Goal: Information Seeking & Learning: Learn about a topic

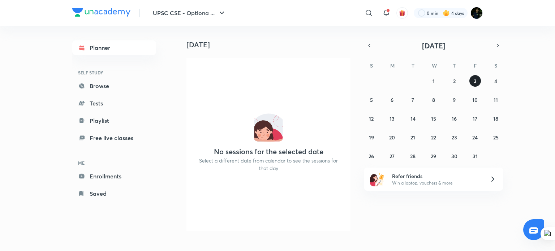
click at [472, 79] on button "3" at bounding box center [476, 81] width 12 height 12
click at [223, 13] on icon "button" at bounding box center [222, 13] width 9 height 9
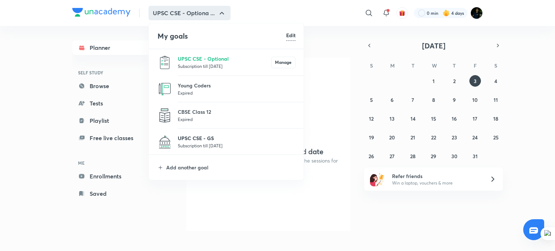
click at [210, 138] on p "UPSC CSE - GS" at bounding box center [237, 138] width 118 height 8
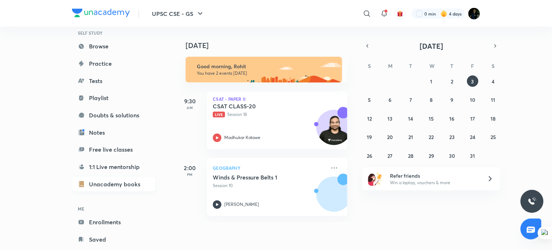
scroll to position [58, 0]
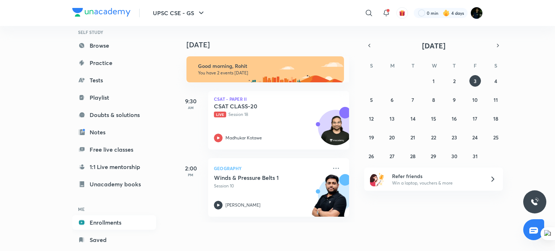
click at [116, 223] on link "Enrollments" at bounding box center [114, 222] width 84 height 14
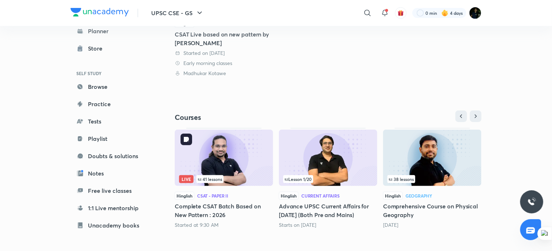
scroll to position [165, 0]
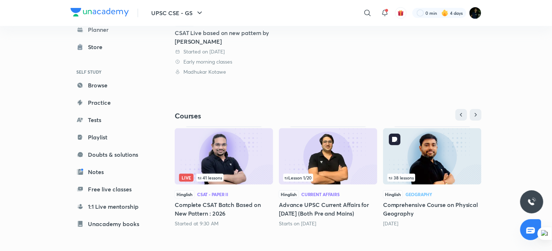
click at [413, 152] on img at bounding box center [432, 156] width 98 height 56
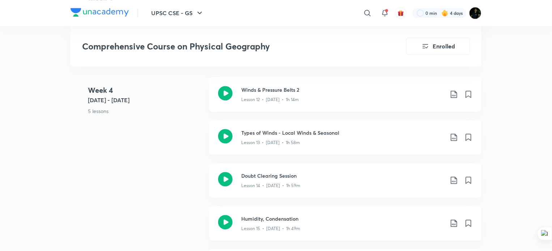
scroll to position [991, 0]
click at [286, 136] on h3 "Types of Winds - Local Winds & Seasonal" at bounding box center [342, 132] width 202 height 8
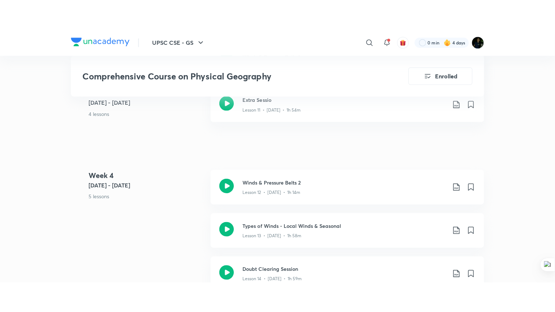
scroll to position [928, 0]
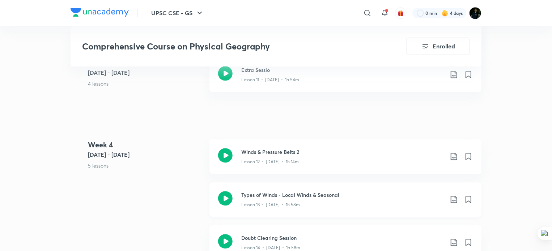
click at [274, 207] on div "Lesson 13 • [DATE] • 1h 58m" at bounding box center [342, 203] width 202 height 9
